Goal: Information Seeking & Learning: Learn about a topic

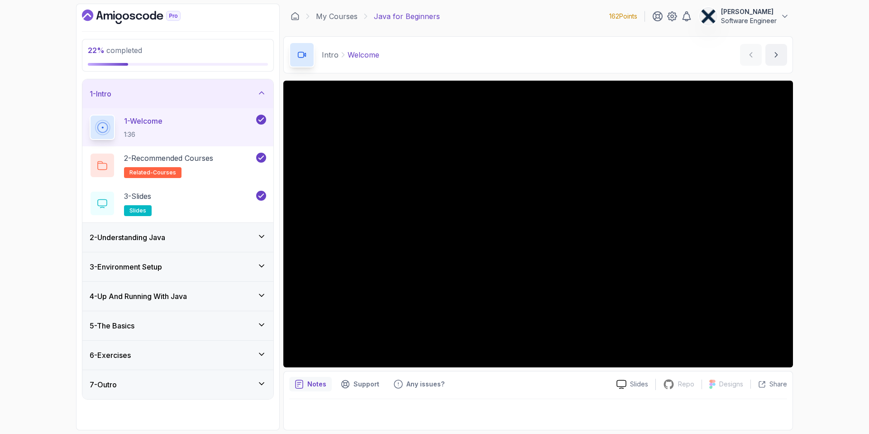
click at [114, 16] on icon "Dashboard" at bounding box center [113, 17] width 1 height 6
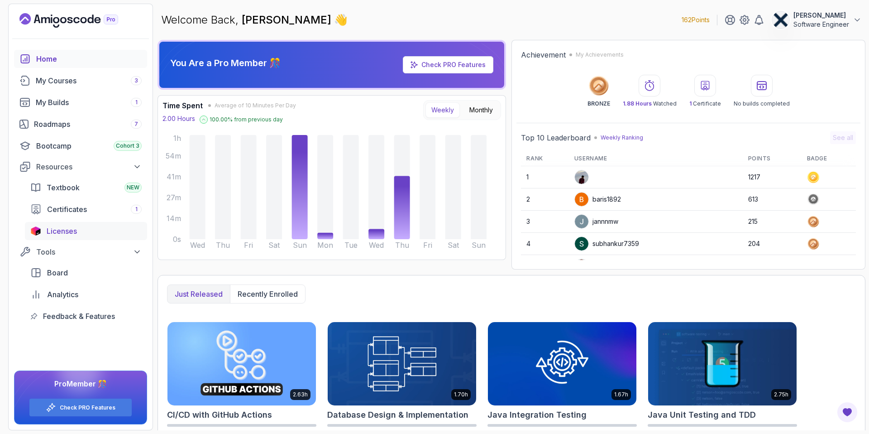
click at [64, 235] on span "Licenses" at bounding box center [62, 231] width 30 height 11
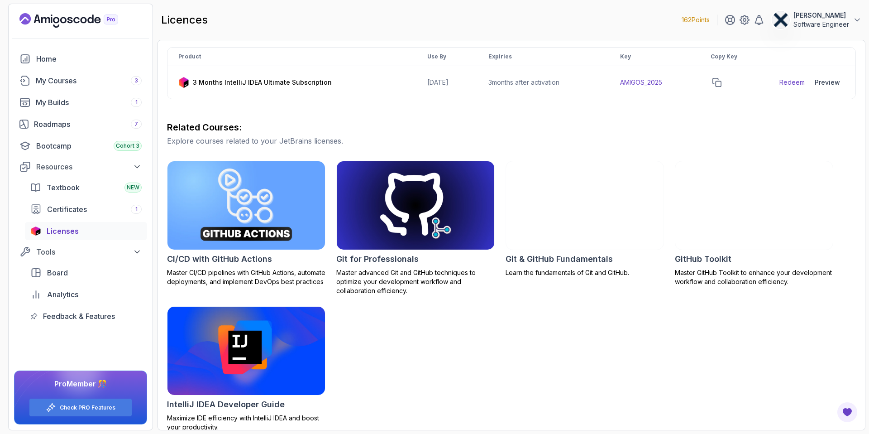
scroll to position [168, 0]
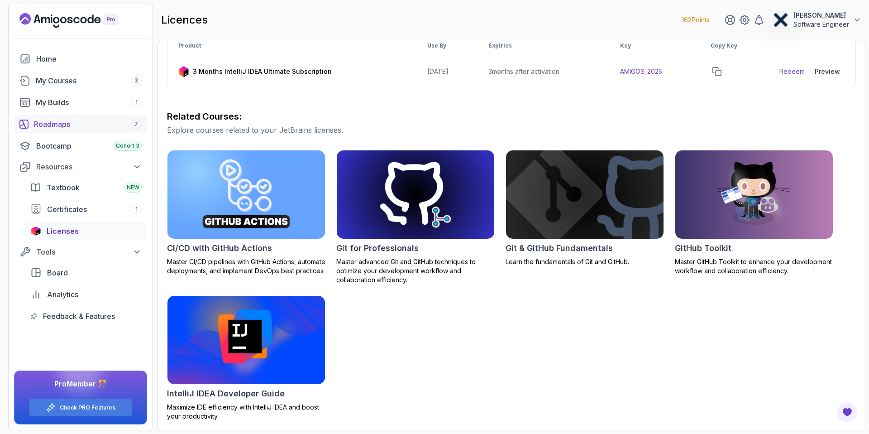
click at [58, 124] on div "Roadmaps 7" at bounding box center [88, 124] width 108 height 11
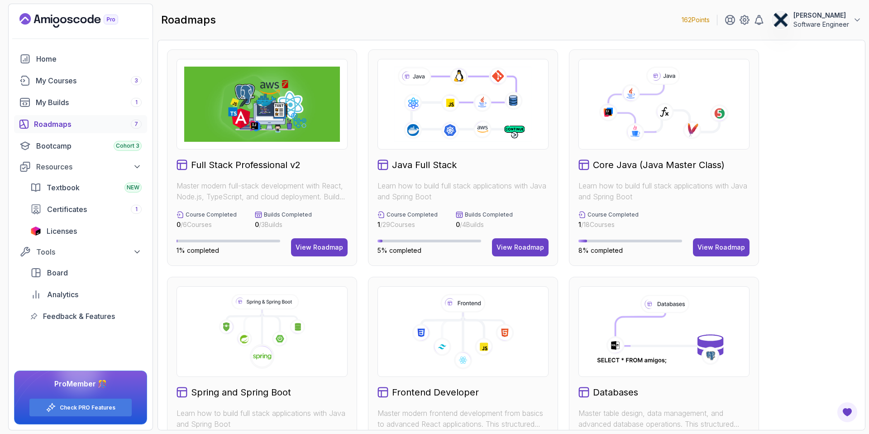
scroll to position [104, 0]
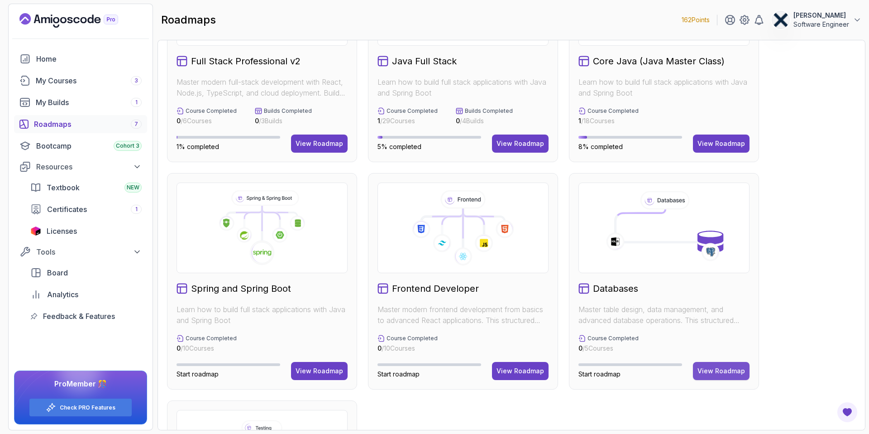
click at [543, 367] on button "View Roadmap" at bounding box center [721, 371] width 57 height 18
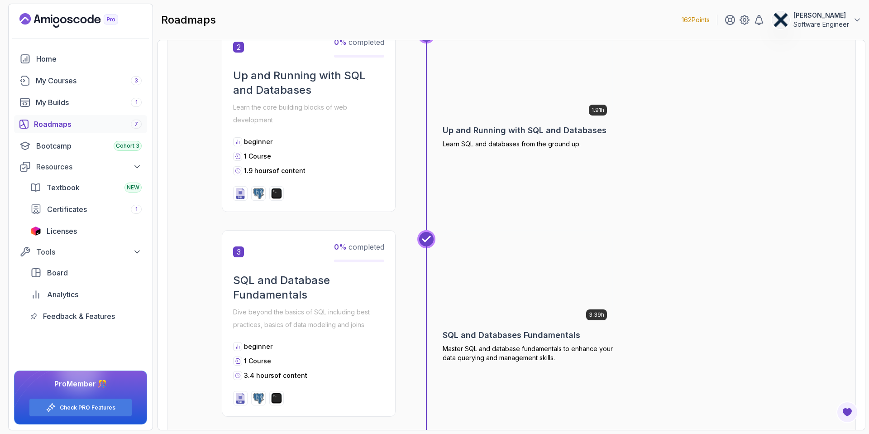
scroll to position [417, 0]
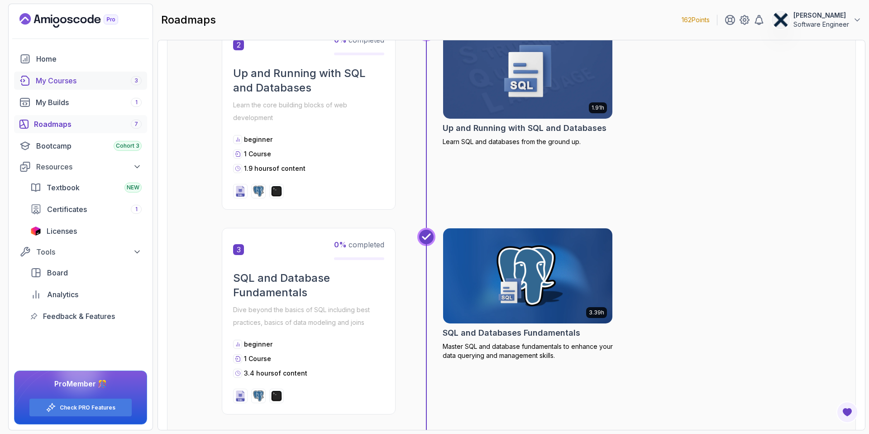
click at [57, 81] on div "My Courses 3" at bounding box center [89, 80] width 106 height 11
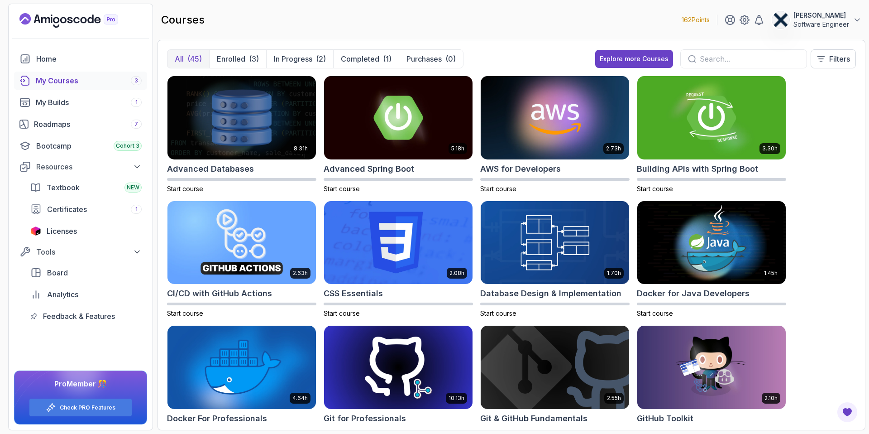
click at [543, 60] on input "text" at bounding box center [750, 58] width 100 height 11
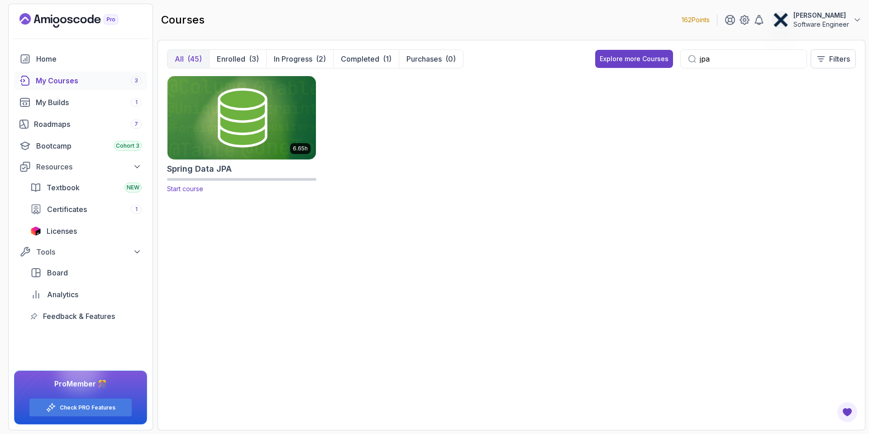
type input "jpa"
click at [200, 172] on h2 "Spring Data JPA" at bounding box center [199, 169] width 65 height 13
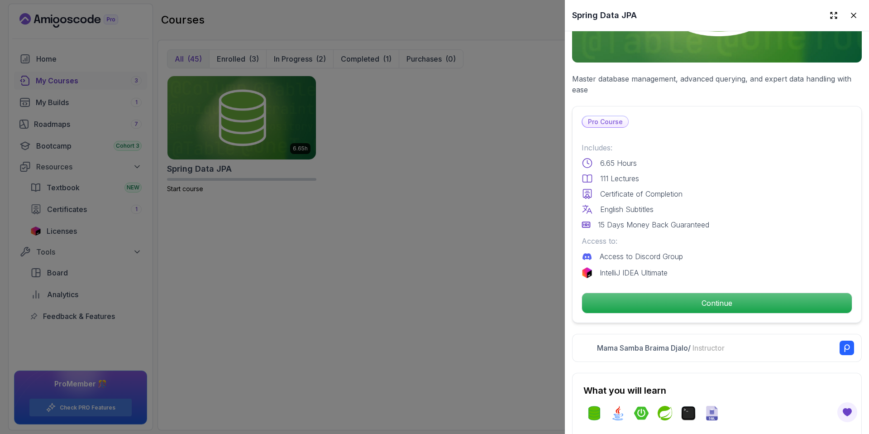
scroll to position [140, 0]
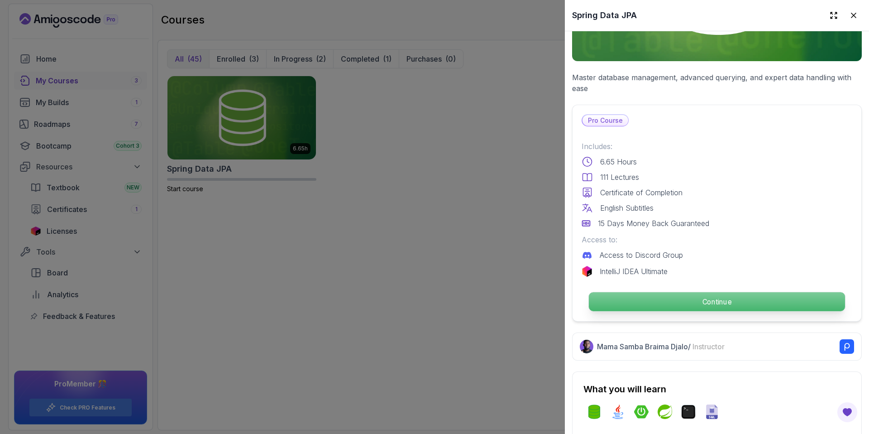
click at [543, 298] on p "Continue" at bounding box center [717, 301] width 256 height 19
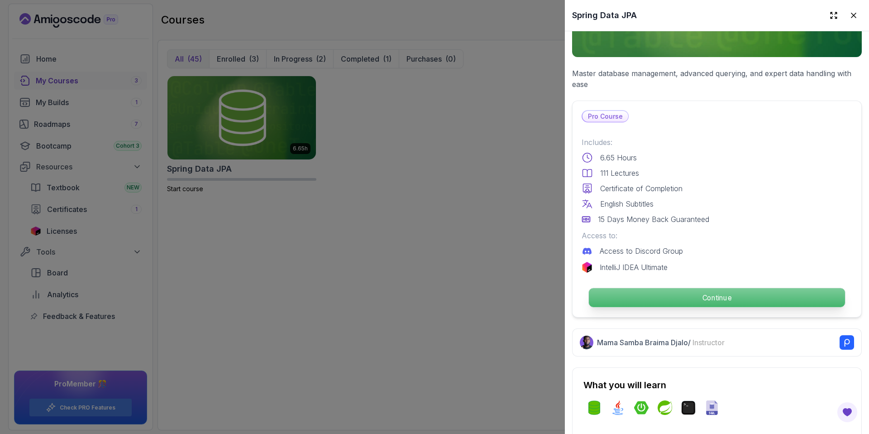
scroll to position [146, 0]
